Goal: Book appointment/travel/reservation

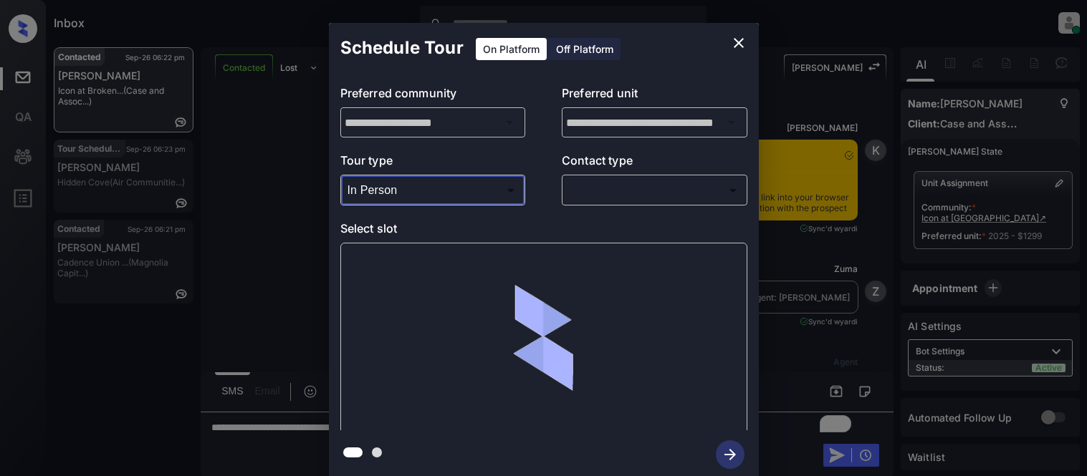
click at [535, 186] on div "Tour type In Person ******** ​ Contact type ​ ​" at bounding box center [543, 179] width 407 height 54
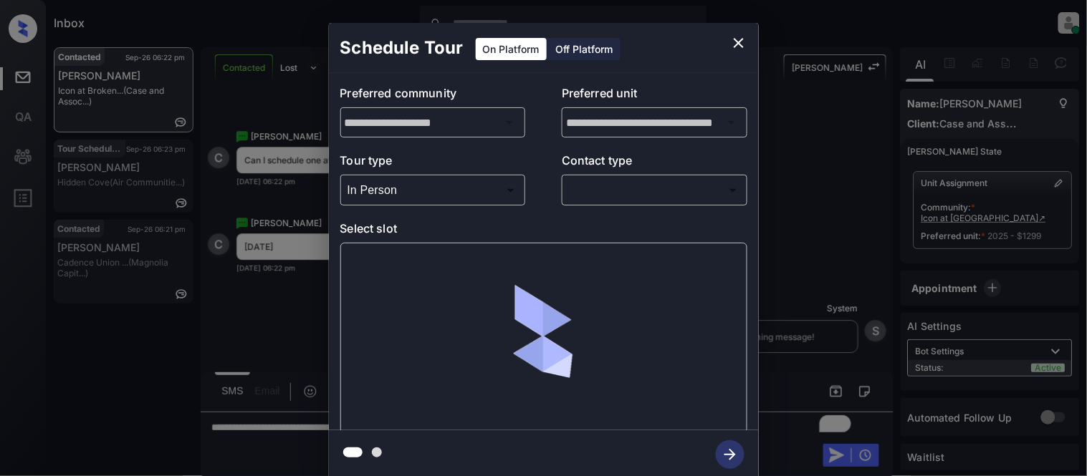
click at [584, 198] on body "Inbox Kristina Cataag Online Set yourself offline Set yourself on break Profile…" at bounding box center [543, 238] width 1087 height 476
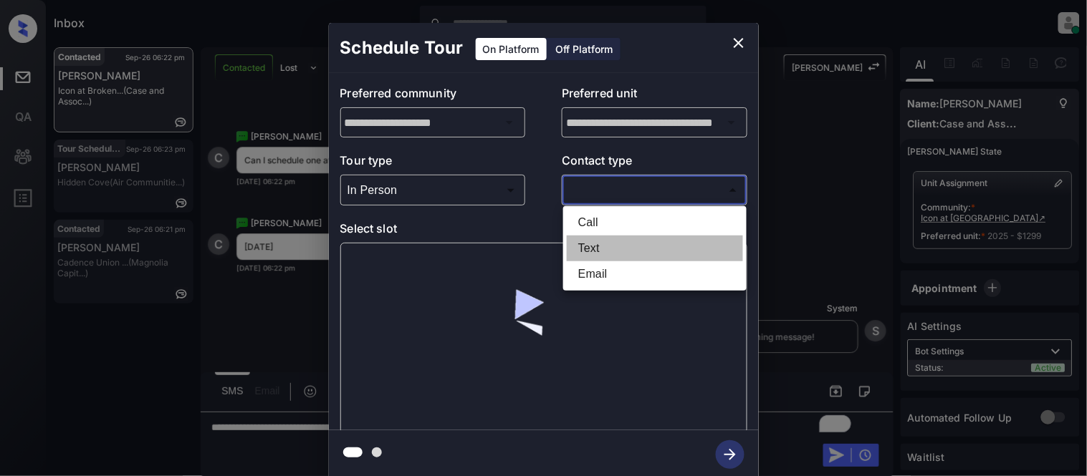
click at [593, 248] on li "Text" at bounding box center [655, 249] width 176 height 26
type input "****"
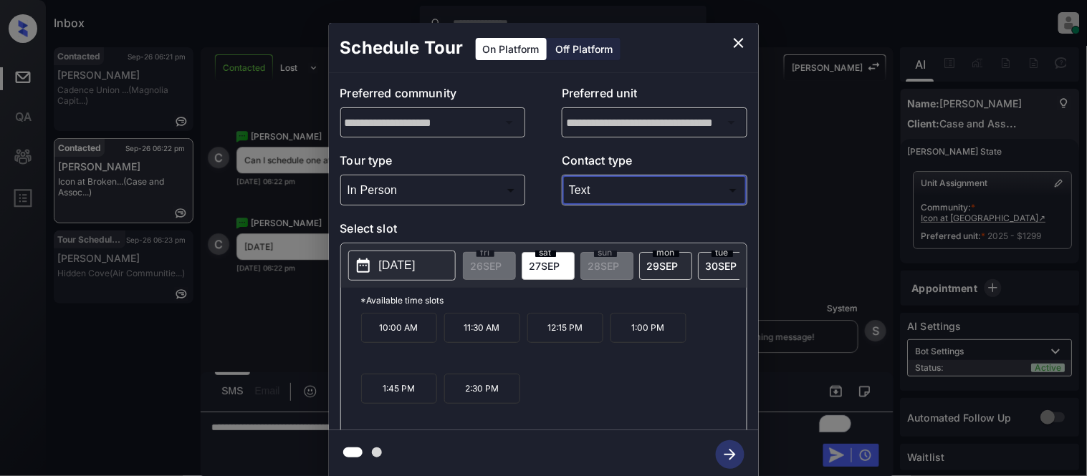
click at [640, 340] on p "1:00 PM" at bounding box center [648, 328] width 76 height 30
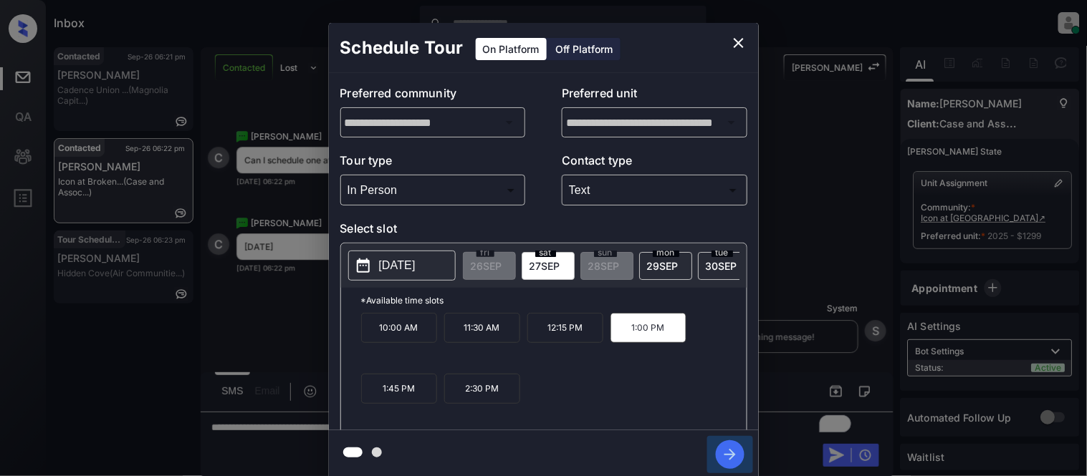
click at [722, 461] on icon "button" at bounding box center [730, 455] width 29 height 29
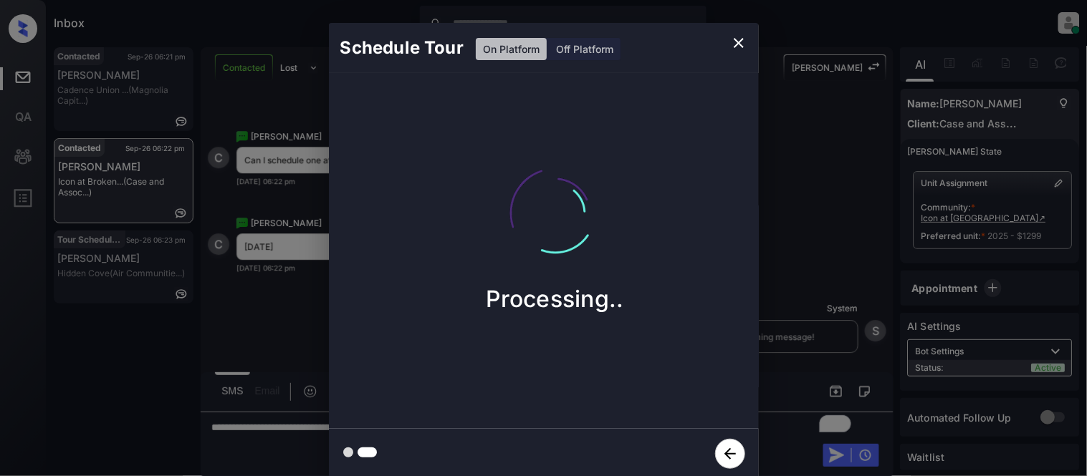
click at [782, 313] on div "Schedule Tour On Platform Off Platform Processing.." at bounding box center [543, 251] width 1087 height 502
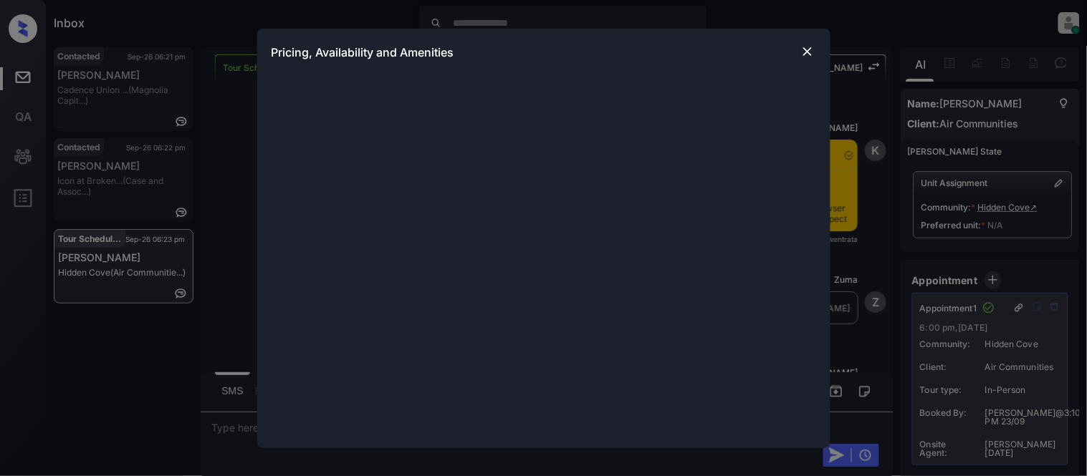
scroll to position [982, 0]
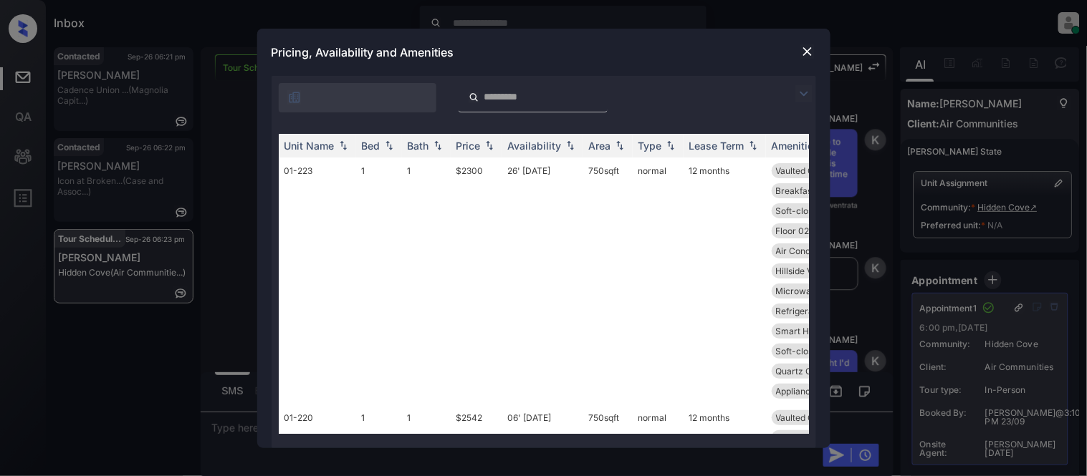
click at [802, 95] on img at bounding box center [803, 93] width 17 height 17
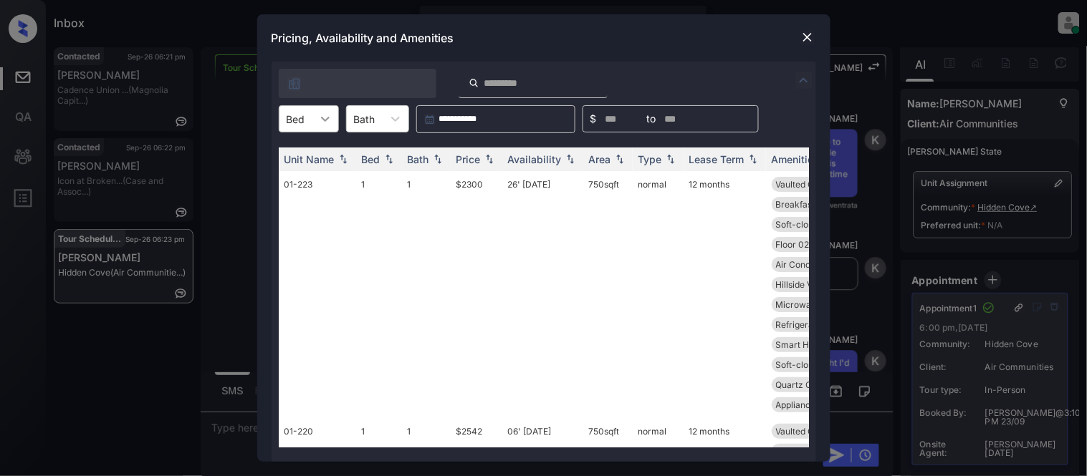
click at [323, 129] on div at bounding box center [325, 119] width 26 height 26
click at [310, 158] on div "1" at bounding box center [309, 154] width 60 height 26
click at [477, 158] on div "Price" at bounding box center [468, 159] width 24 height 12
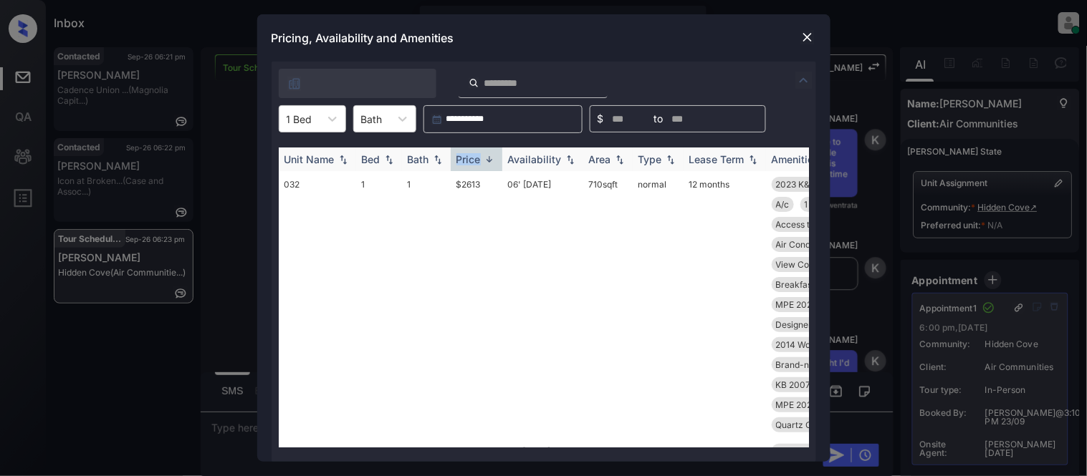
click at [477, 158] on div "Price" at bounding box center [468, 159] width 24 height 12
click at [474, 182] on td "$2613" at bounding box center [477, 304] width 52 height 267
click at [474, 182] on td "$2300" at bounding box center [477, 294] width 52 height 247
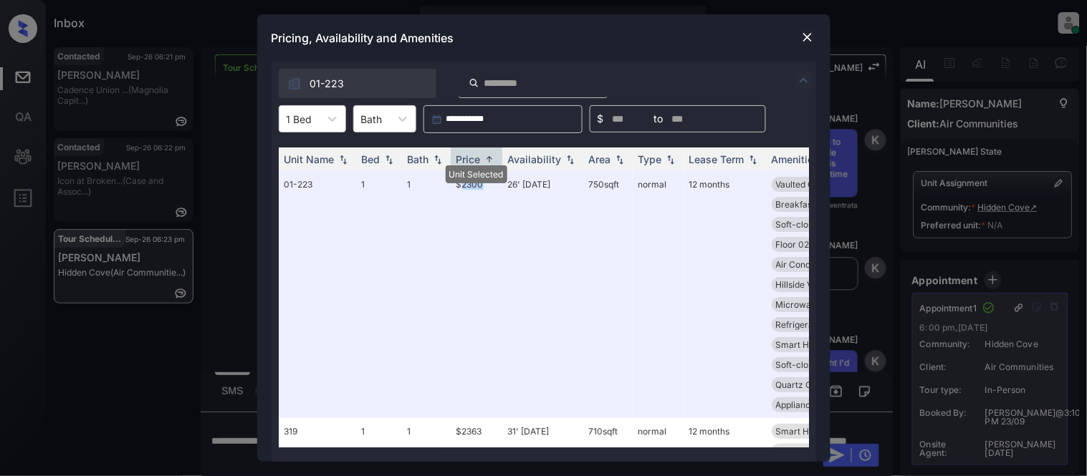
click at [812, 38] on img at bounding box center [807, 37] width 14 height 14
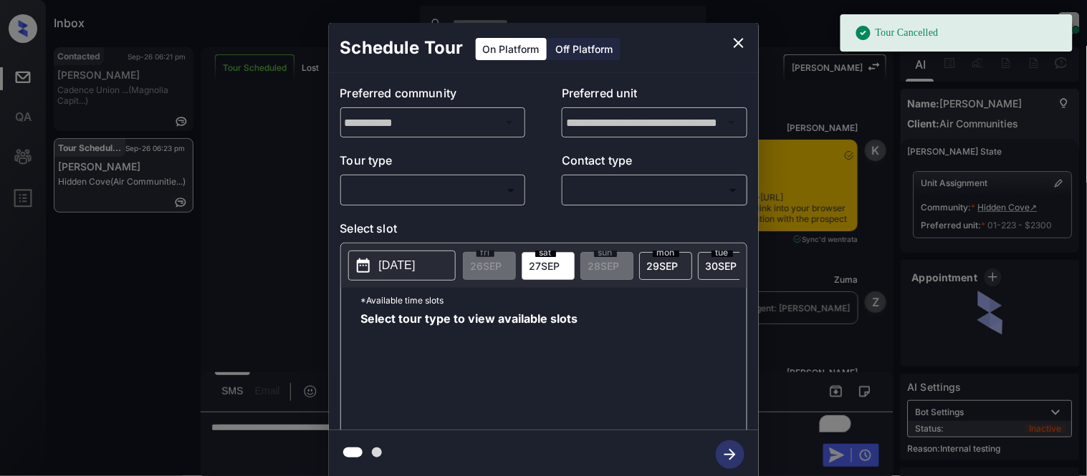
click at [474, 194] on body "Tour Cancelled Inbox Kristina Cataag Online Set yourself offline Set yourself o…" at bounding box center [543, 238] width 1087 height 476
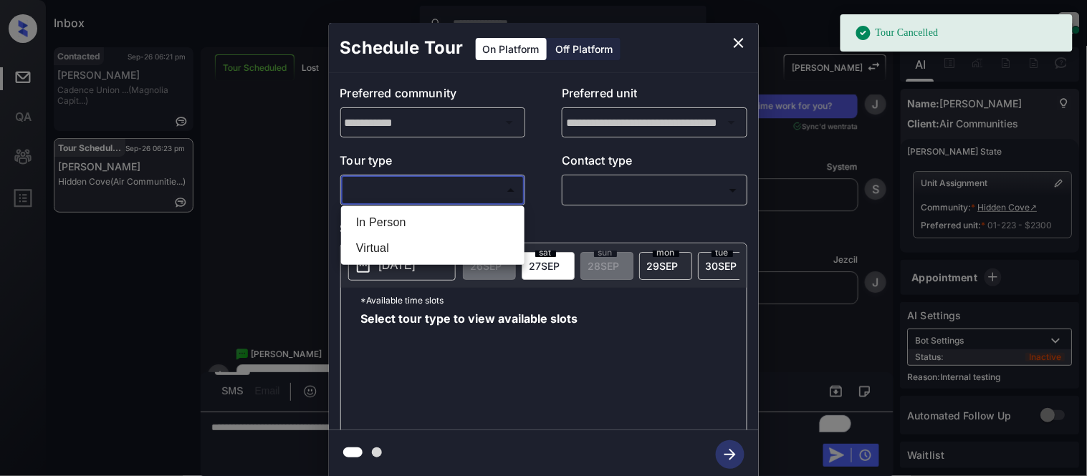
click at [442, 214] on li "In Person" at bounding box center [433, 223] width 176 height 26
type input "********"
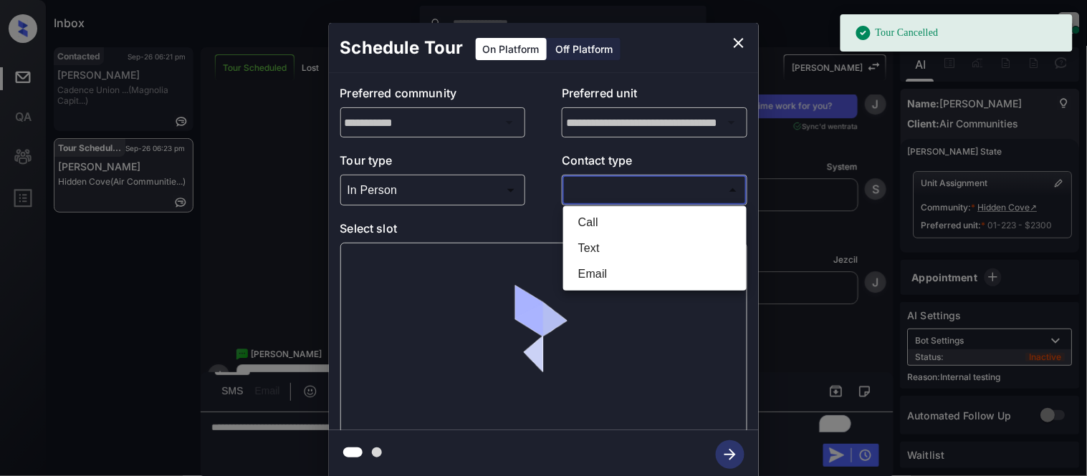
click at [640, 181] on body "Tour Cancelled Inbox Kristina Cataag Online Set yourself offline Set yourself o…" at bounding box center [543, 238] width 1087 height 476
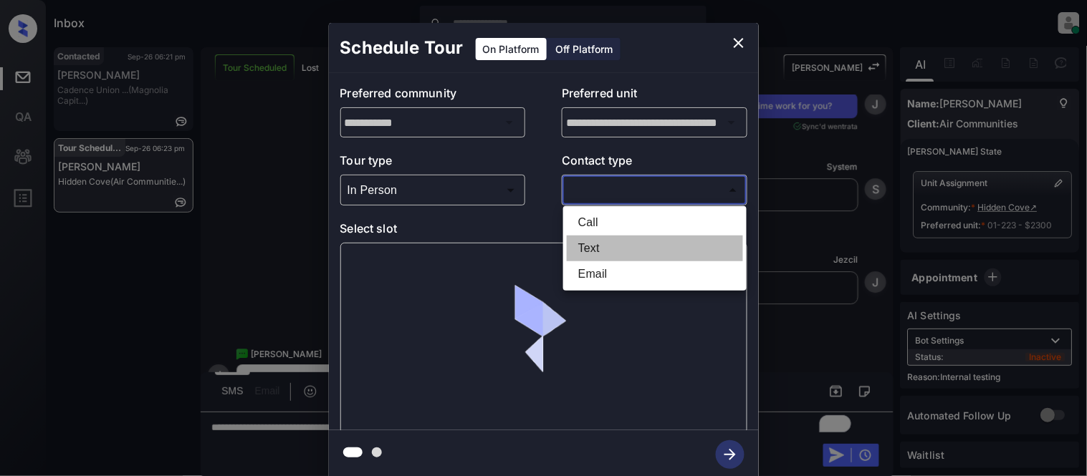
click at [575, 248] on li "Text" at bounding box center [655, 249] width 176 height 26
type input "****"
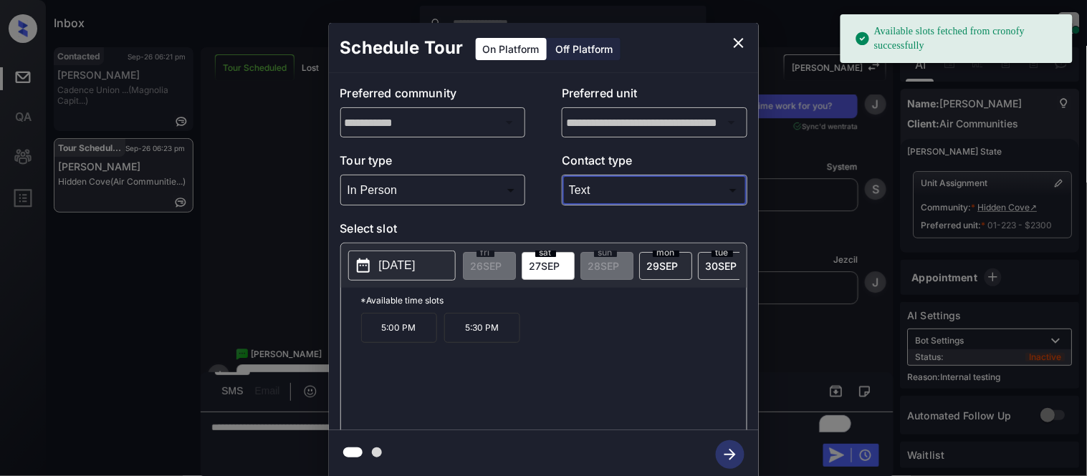
click at [416, 262] on p "[DATE]" at bounding box center [397, 265] width 37 height 17
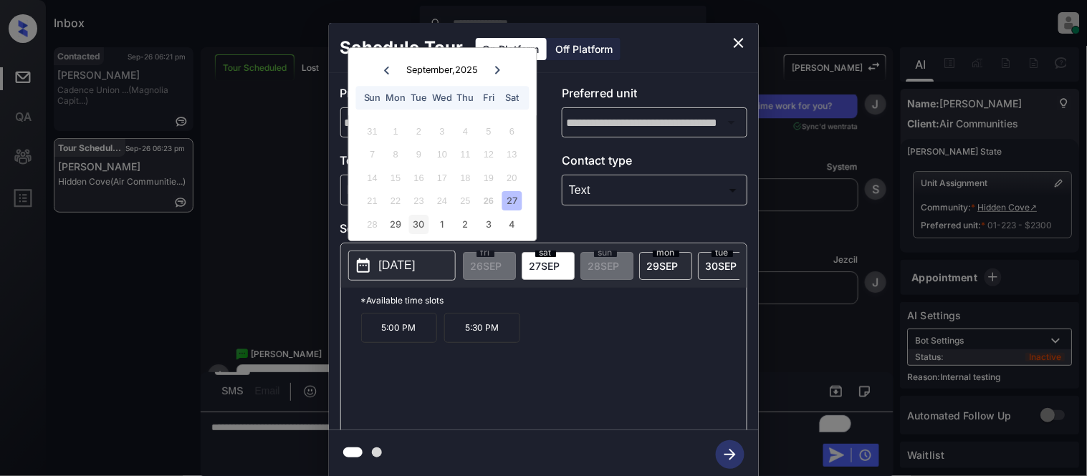
click at [414, 226] on div "30" at bounding box center [418, 224] width 19 height 19
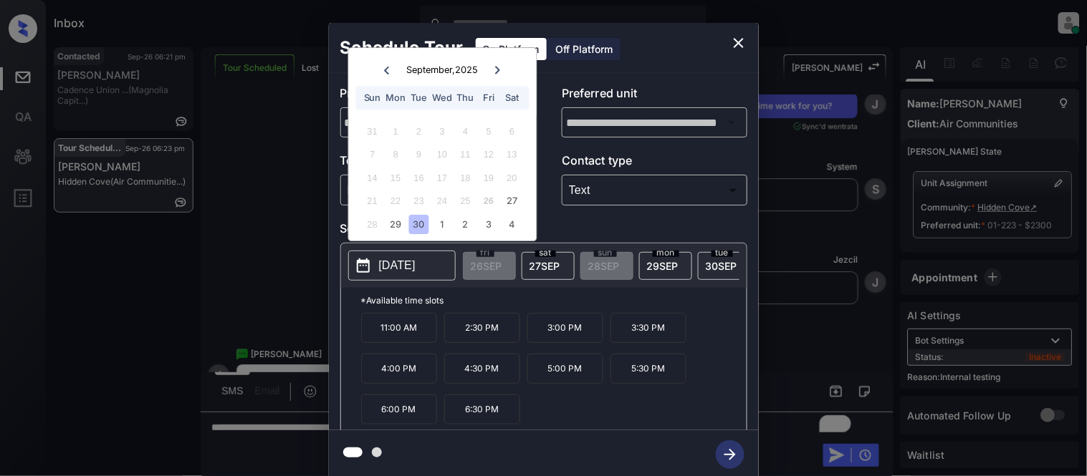
click at [413, 377] on p "4:00 PM" at bounding box center [399, 369] width 76 height 30
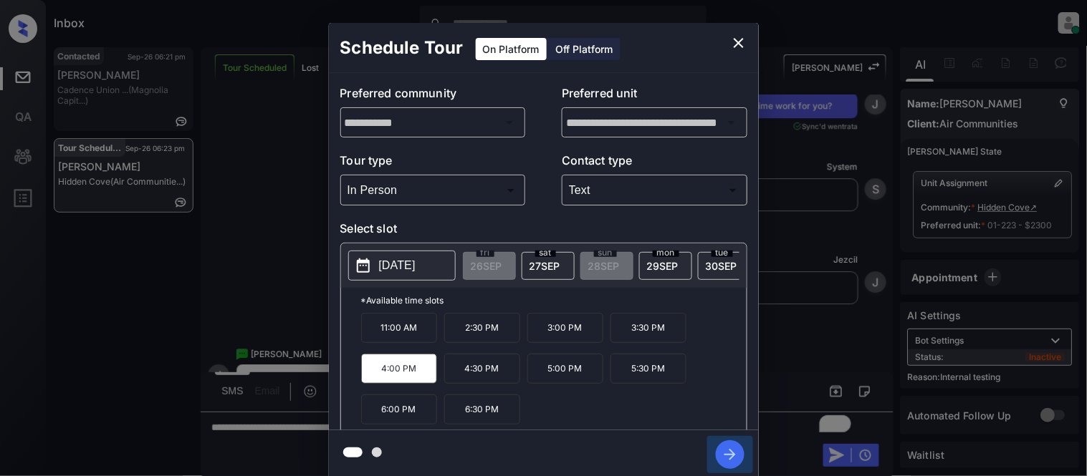
click at [720, 452] on icon "button" at bounding box center [730, 455] width 29 height 29
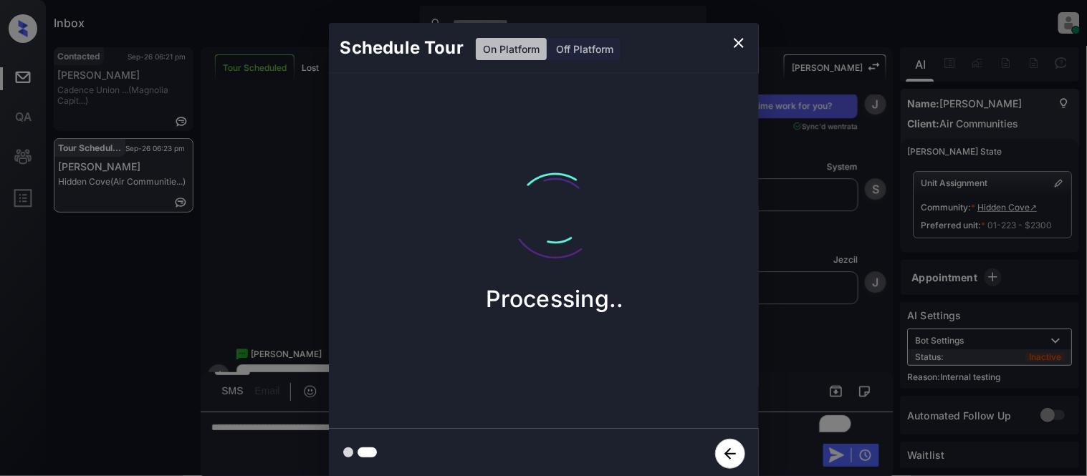
click at [806, 345] on div "Schedule Tour On Platform Off Platform Processing.." at bounding box center [543, 251] width 1087 height 502
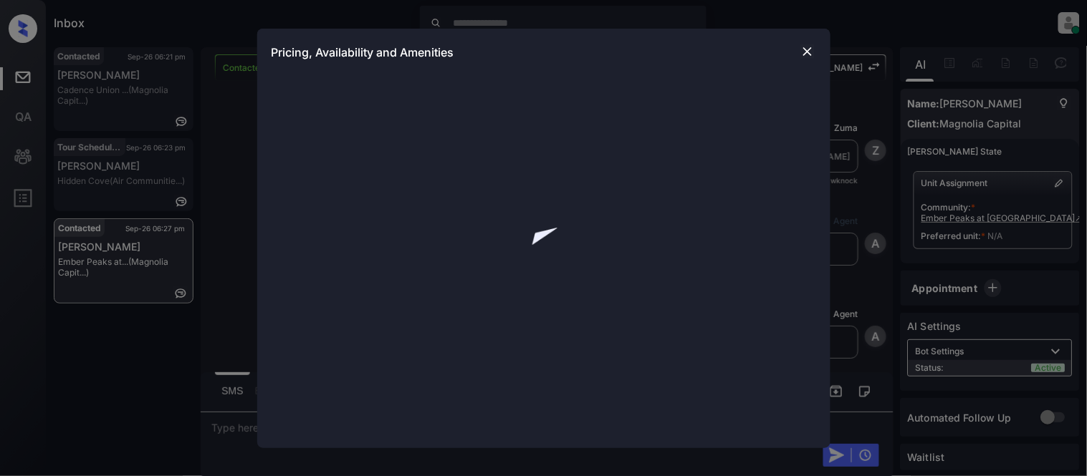
scroll to position [3147, 0]
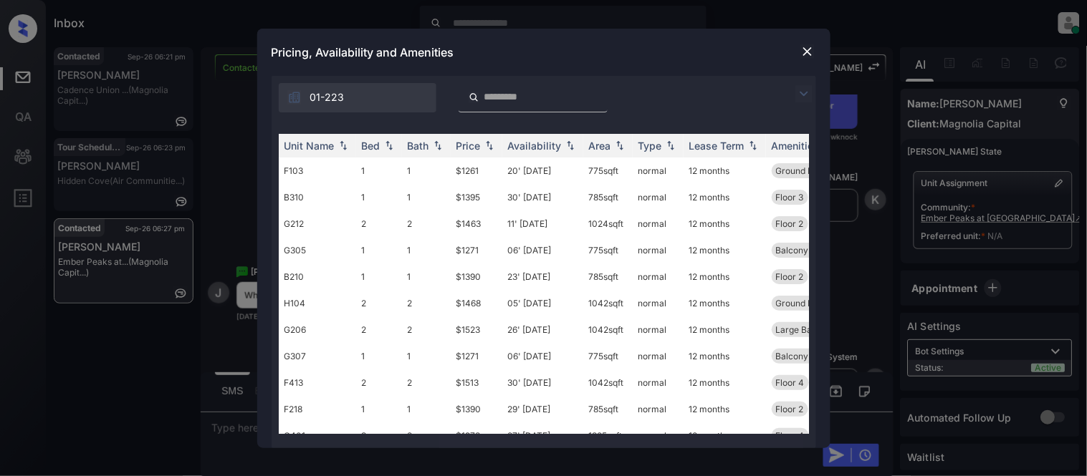
click at [798, 92] on img at bounding box center [803, 93] width 17 height 17
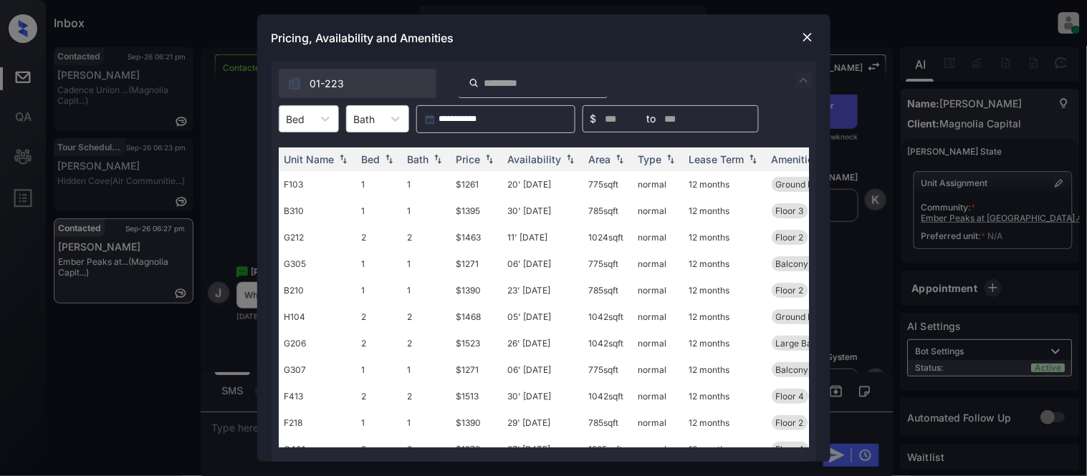
click at [292, 122] on div at bounding box center [296, 119] width 19 height 15
click at [309, 180] on div "2" at bounding box center [309, 180] width 60 height 26
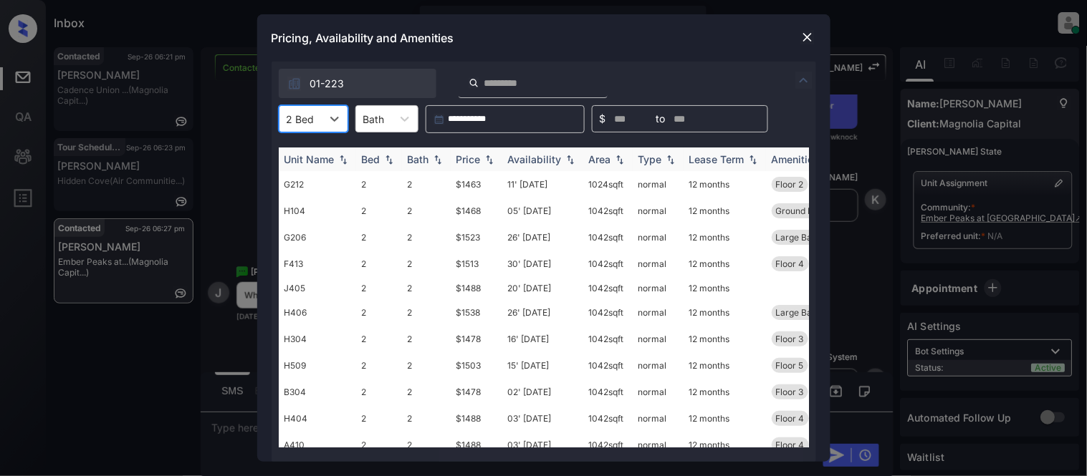
click at [538, 158] on div "Availability" at bounding box center [535, 159] width 54 height 12
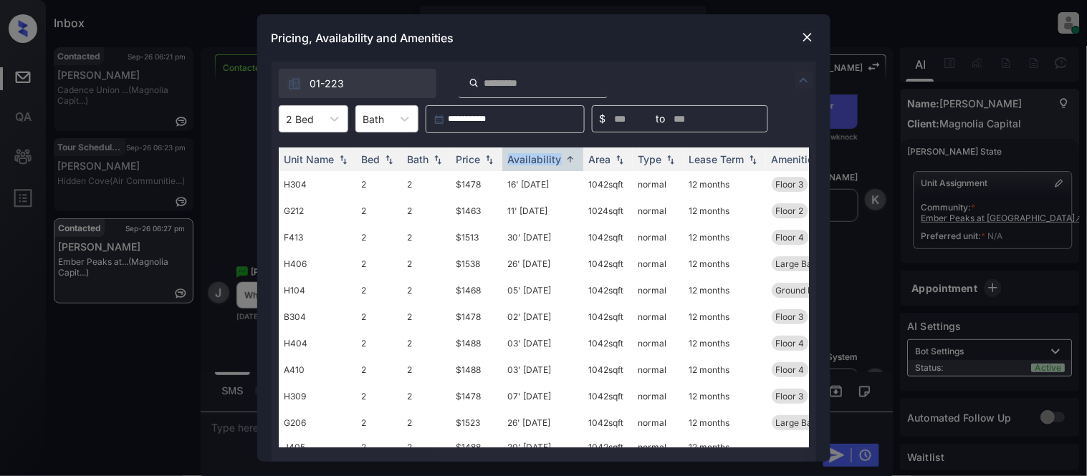
scroll to position [0, 135]
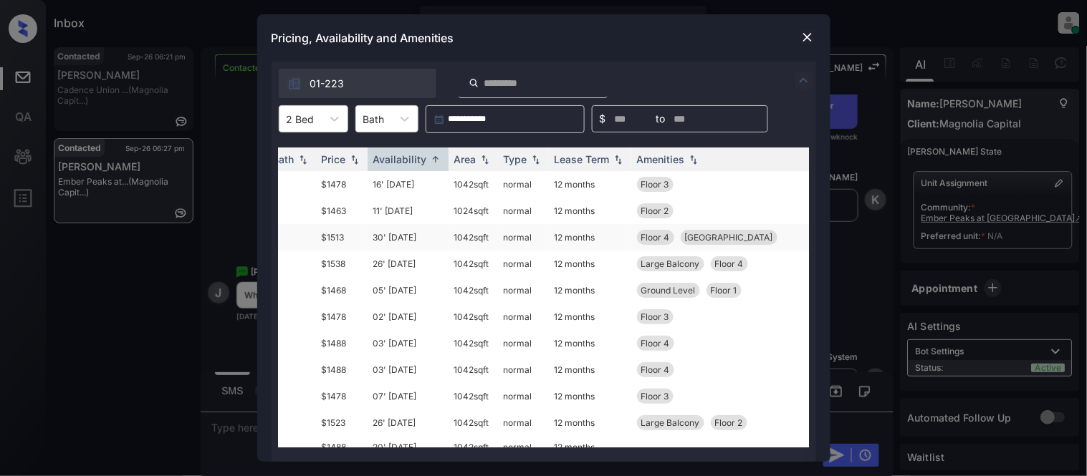
click at [732, 235] on div "Floor 4 Lake View" at bounding box center [762, 237] width 250 height 15
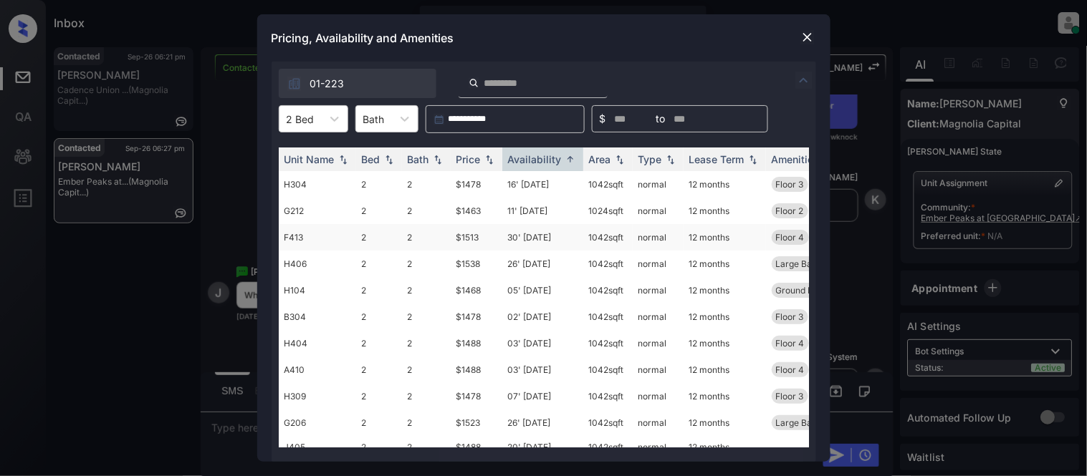
click at [477, 235] on td "$1513" at bounding box center [477, 237] width 52 height 27
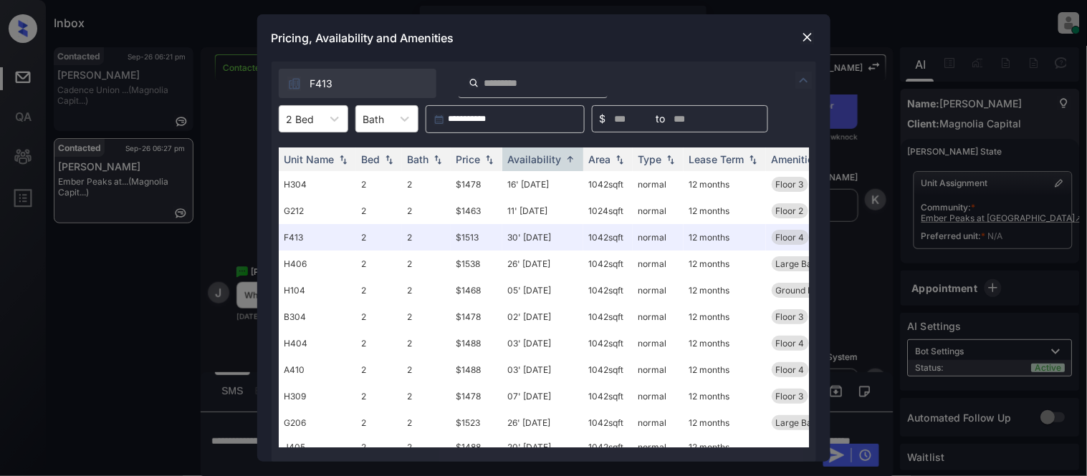
click at [800, 34] on img at bounding box center [807, 37] width 14 height 14
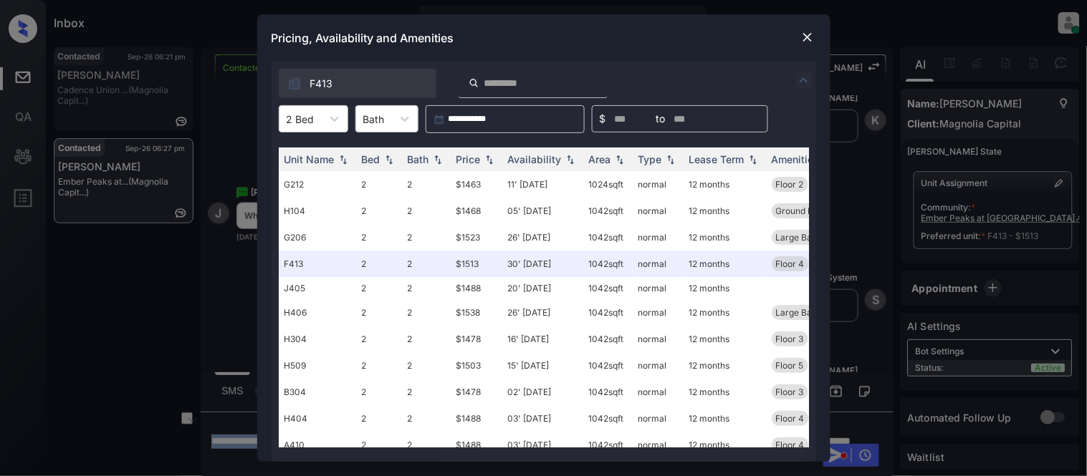
click at [808, 39] on img at bounding box center [807, 37] width 14 height 14
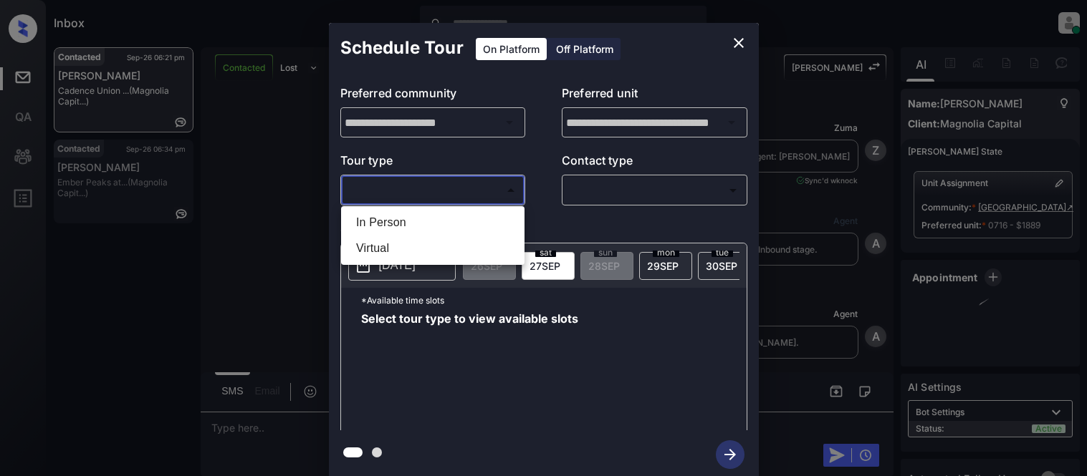
click at [395, 215] on li "In Person" at bounding box center [433, 223] width 176 height 26
type input "********"
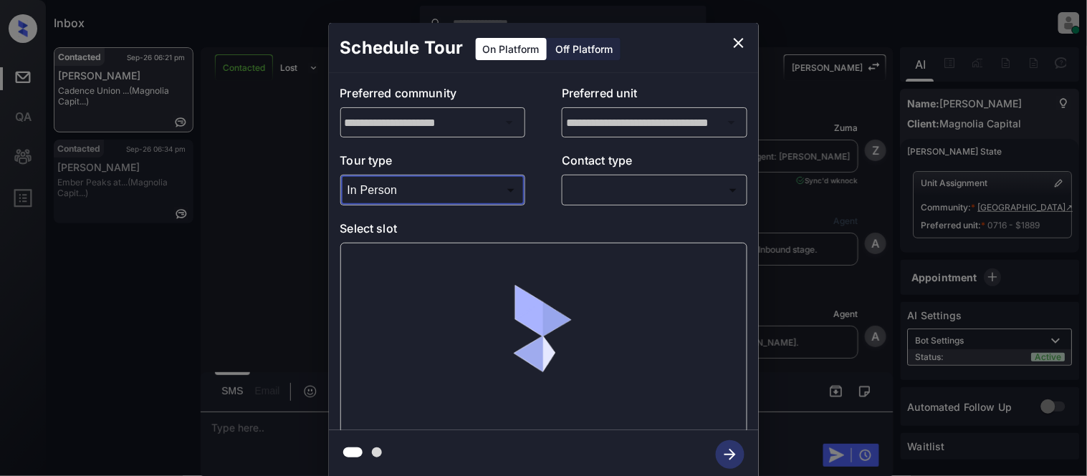
scroll to position [1654, 0]
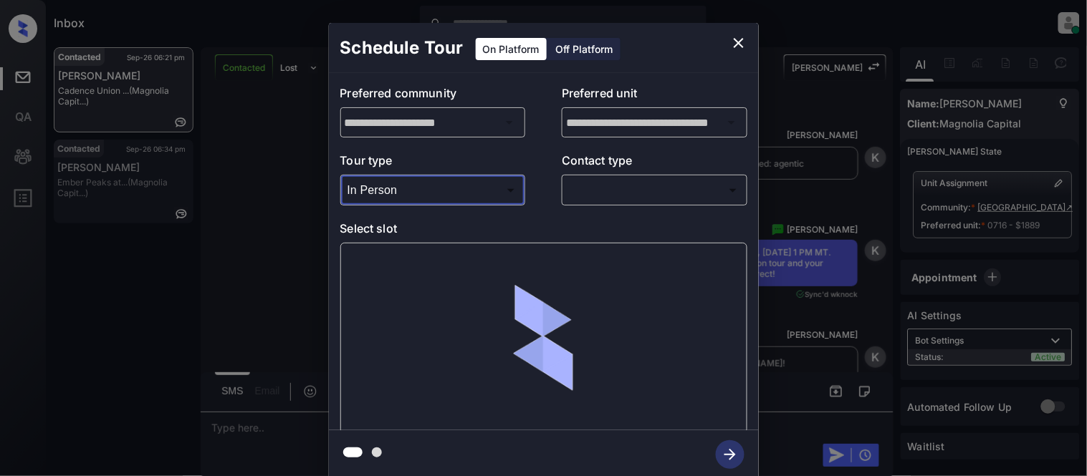
click at [636, 196] on body "Inbox [PERSON_NAME] Cataag Online Set yourself offline Set yourself on break Pr…" at bounding box center [543, 238] width 1087 height 476
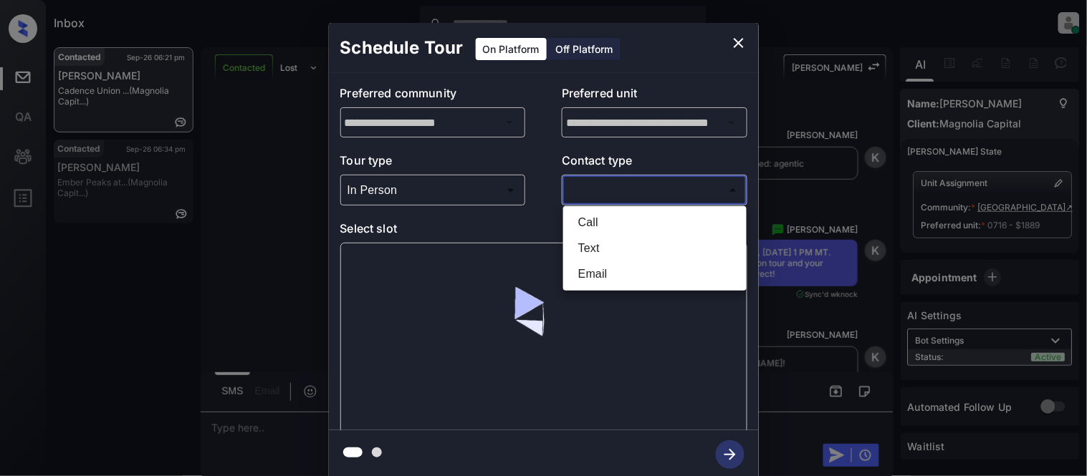
click at [595, 237] on li "Text" at bounding box center [655, 249] width 176 height 26
type input "****"
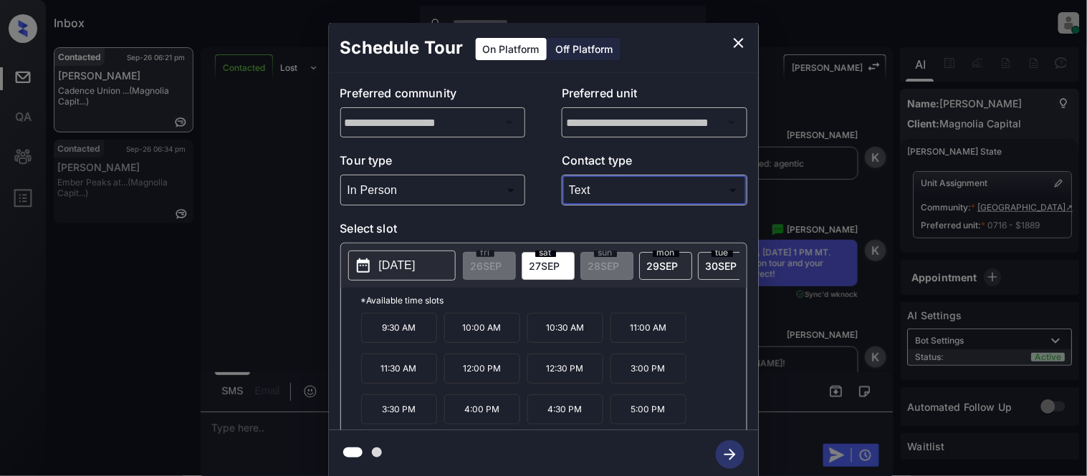
click at [277, 312] on div "**********" at bounding box center [543, 251] width 1087 height 502
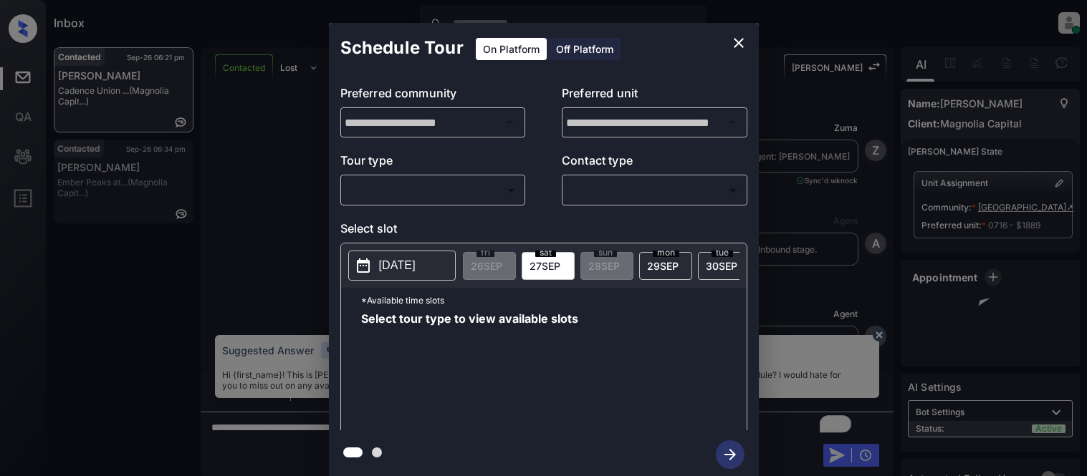
click at [474, 190] on body "Inbox [PERSON_NAME] Cataag Online Set yourself offline Set yourself on break Pr…" at bounding box center [543, 238] width 1087 height 476
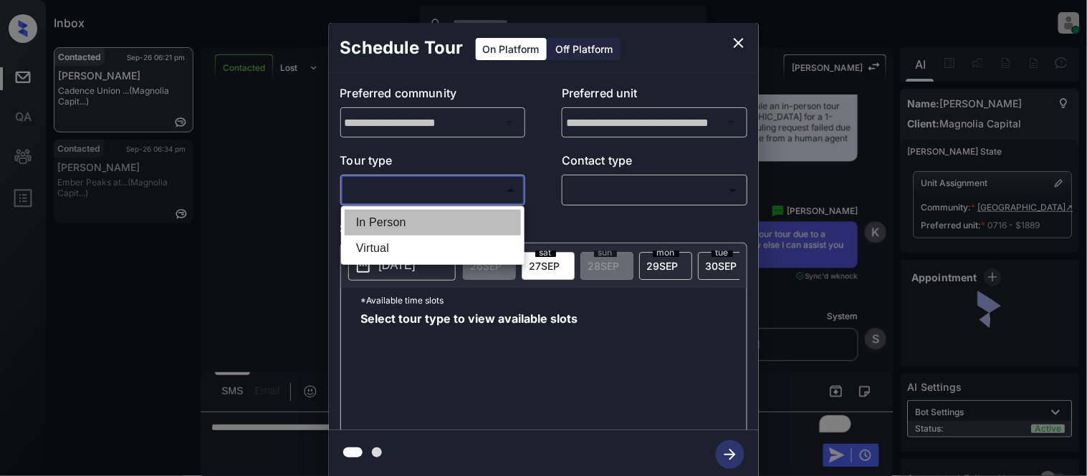
click at [459, 213] on li "In Person" at bounding box center [433, 223] width 176 height 26
type input "********"
click at [603, 208] on div at bounding box center [543, 238] width 1087 height 476
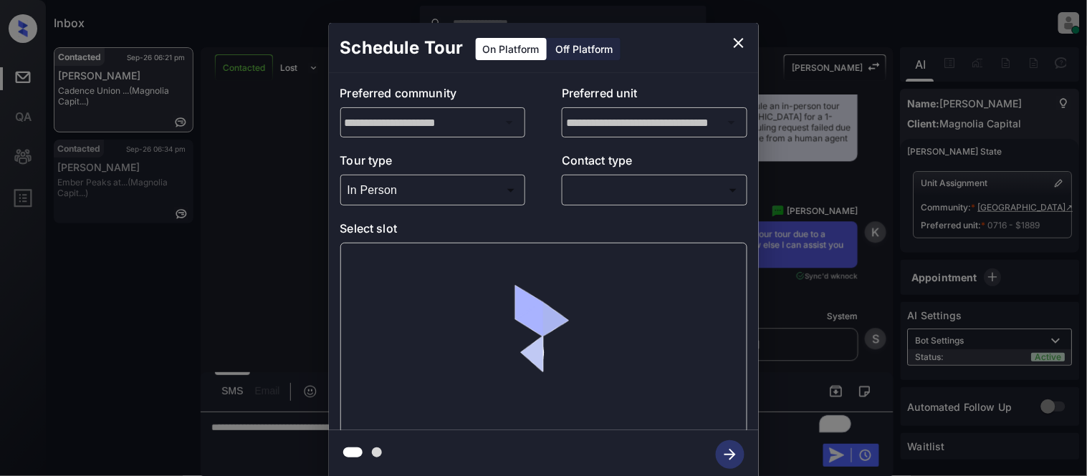
click at [603, 199] on body "Inbox [PERSON_NAME] Cataag Online Set yourself offline Set yourself on break Pr…" at bounding box center [543, 238] width 1087 height 476
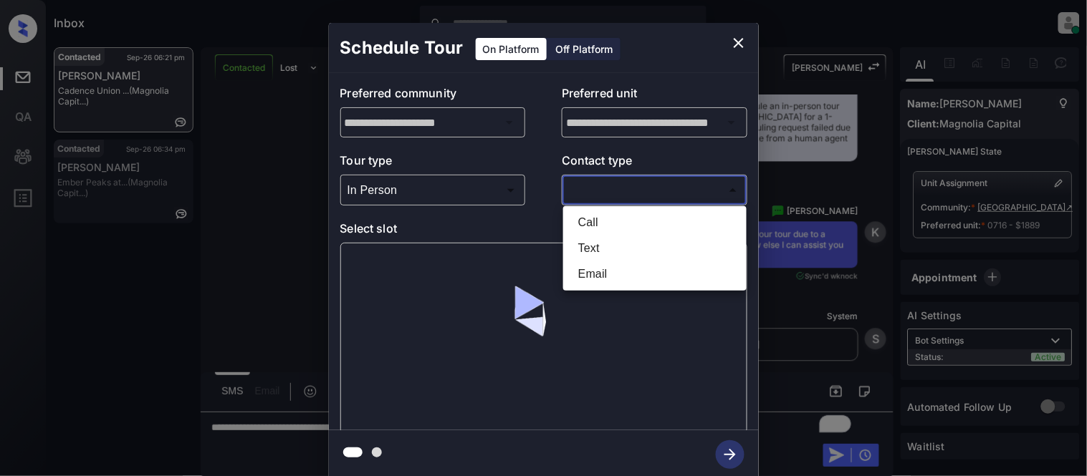
click at [598, 247] on li "Text" at bounding box center [655, 249] width 176 height 26
type input "****"
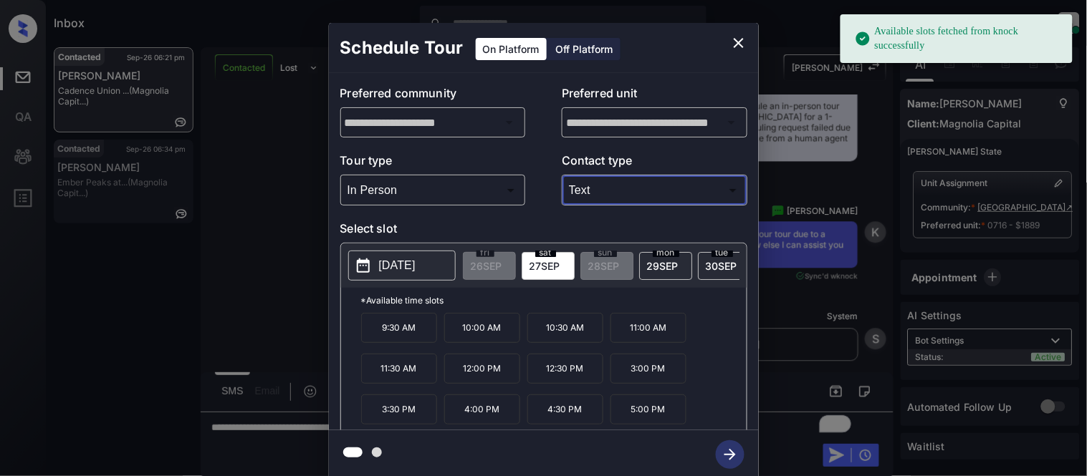
click at [393, 262] on p "[DATE]" at bounding box center [397, 265] width 37 height 17
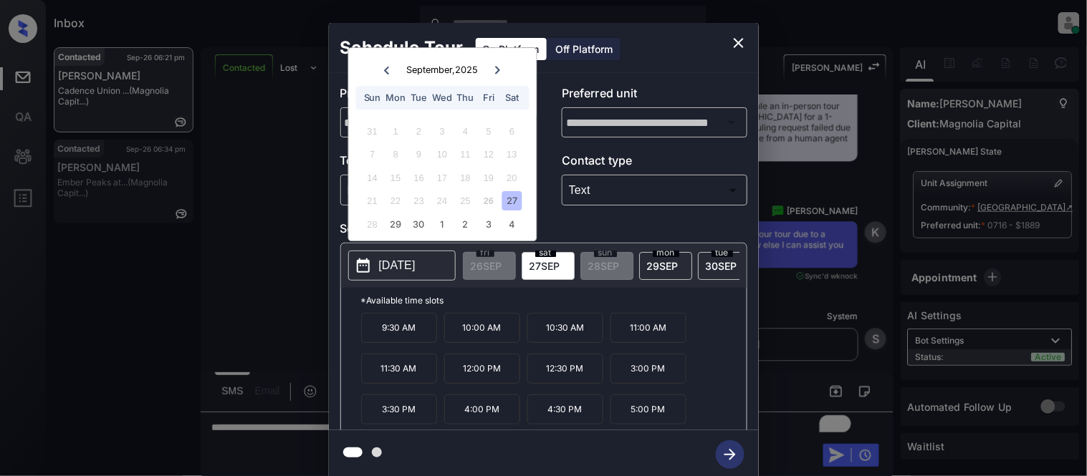
click at [737, 39] on icon "close" at bounding box center [738, 42] width 17 height 17
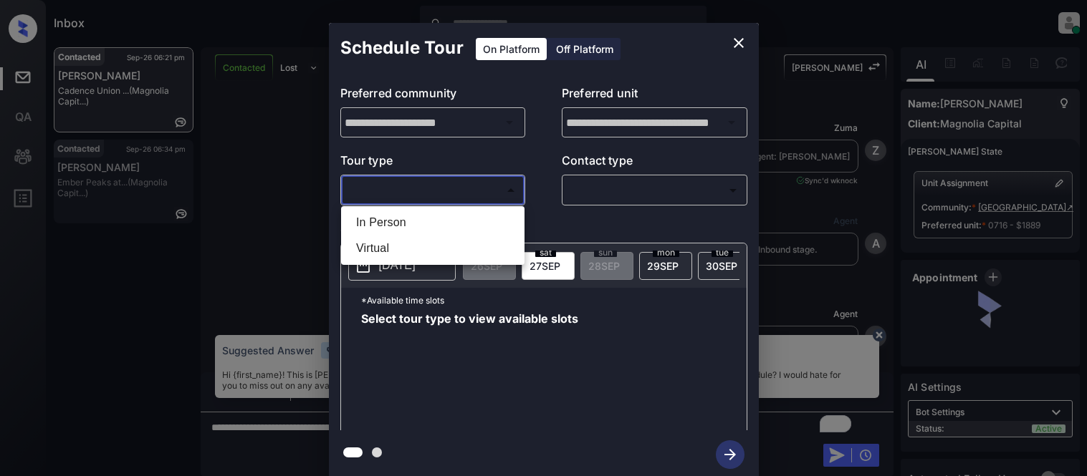
click at [430, 217] on li "In Person" at bounding box center [433, 223] width 176 height 26
type input "********"
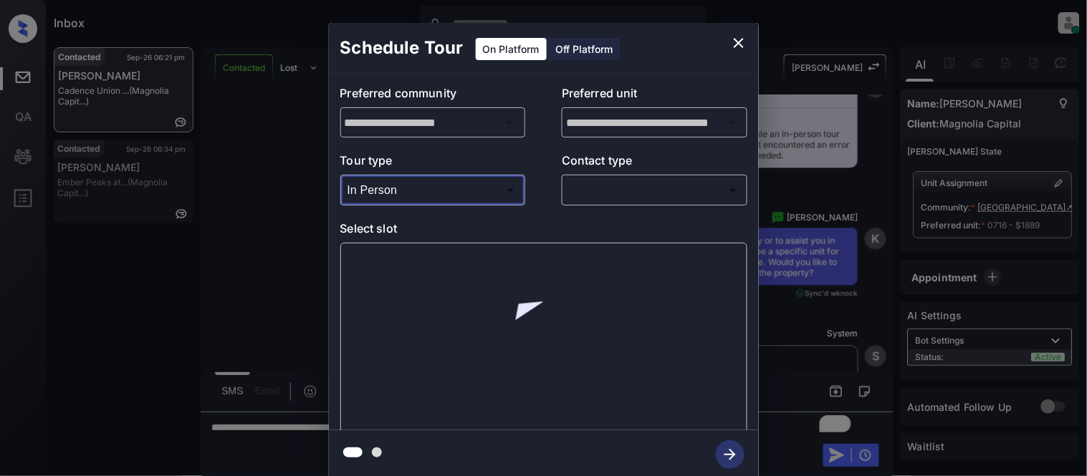
click at [592, 199] on body "Inbox [PERSON_NAME] Cataag Online Set yourself offline Set yourself on break Pr…" at bounding box center [543, 238] width 1087 height 476
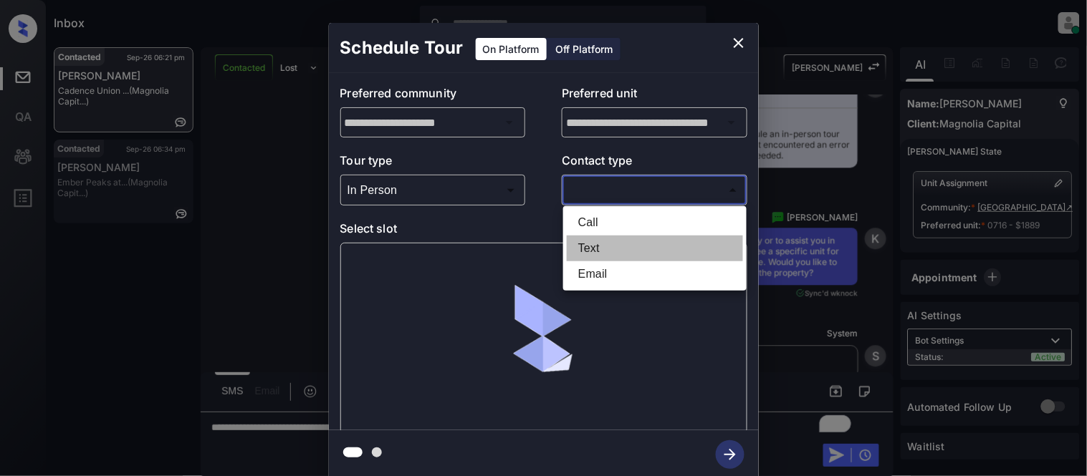
click at [590, 244] on li "Text" at bounding box center [655, 249] width 176 height 26
type input "****"
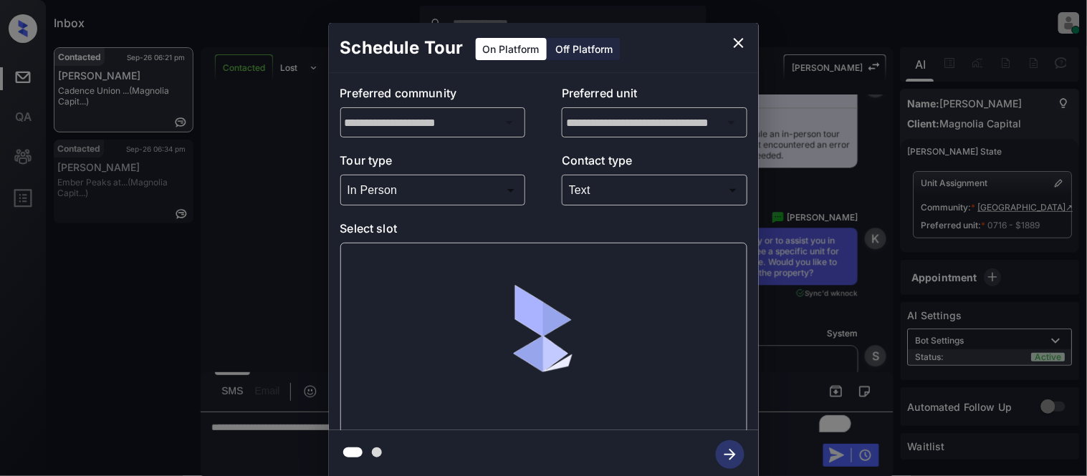
click at [401, 260] on div at bounding box center [543, 338] width 407 height 191
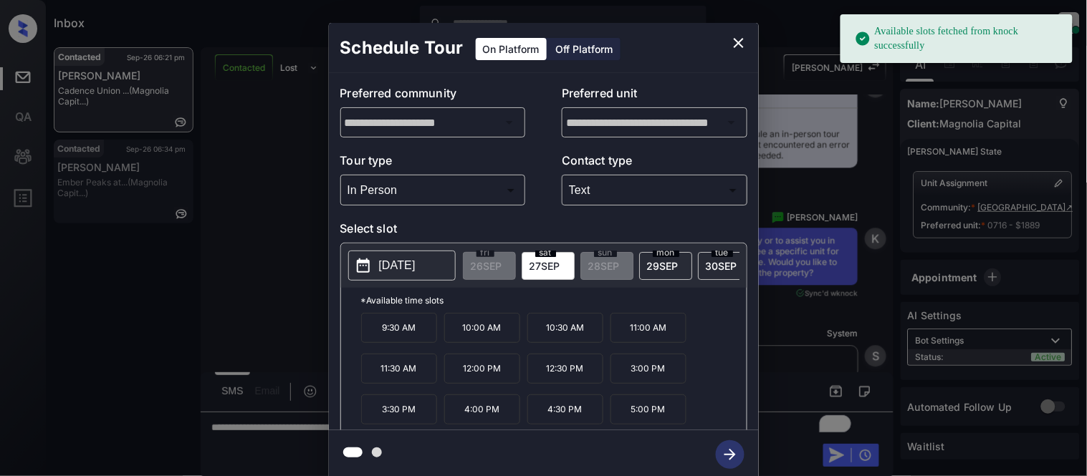
click at [401, 260] on p "[DATE]" at bounding box center [397, 265] width 37 height 17
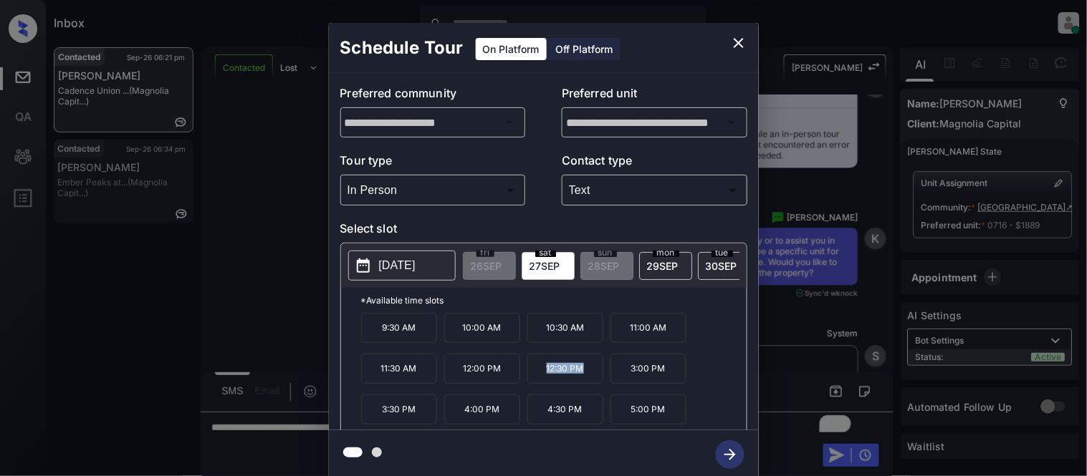
drag, startPoint x: 528, startPoint y: 387, endPoint x: 590, endPoint y: 384, distance: 62.4
click at [590, 384] on p "12:30 PM" at bounding box center [565, 369] width 76 height 30
copy p "12:30 PM"
click at [284, 433] on div "**********" at bounding box center [543, 251] width 1087 height 502
